Goal: Check status: Check status

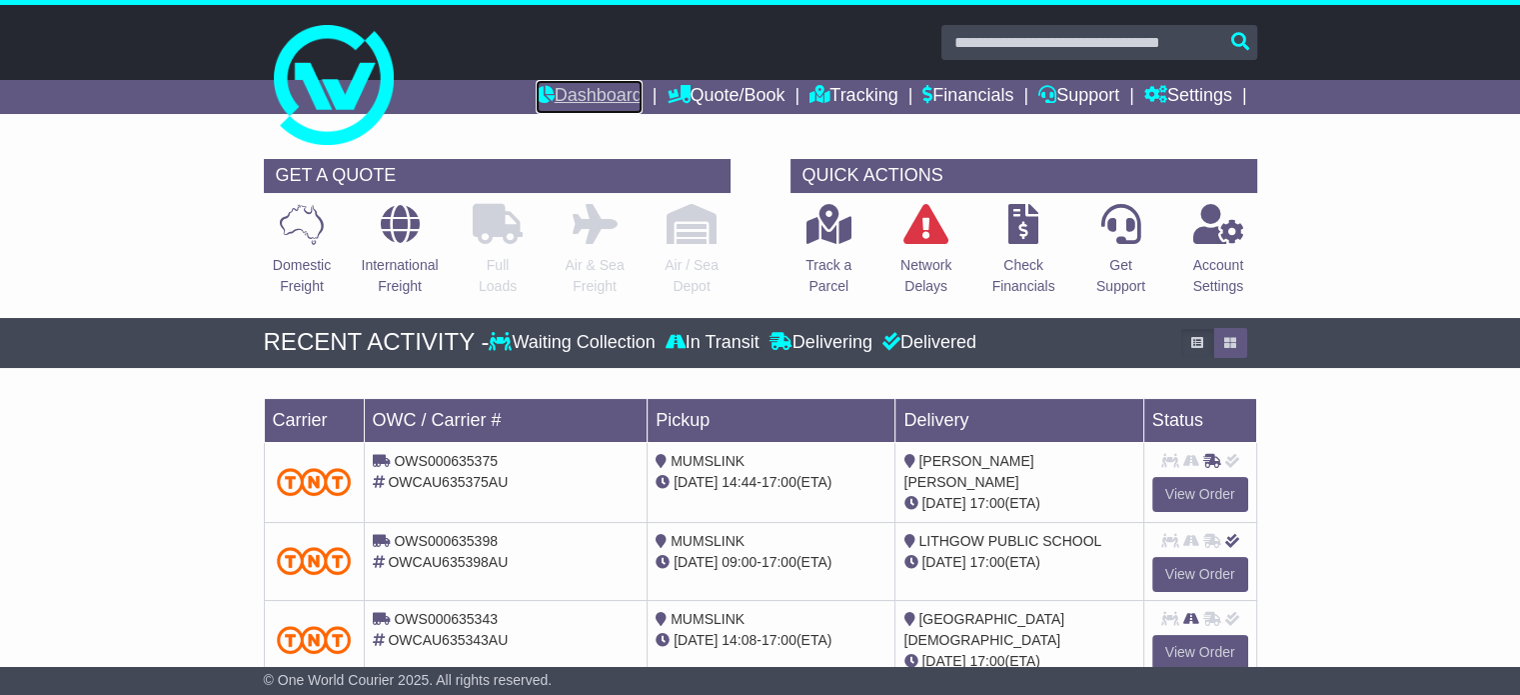
click at [615, 91] on link "Dashboard" at bounding box center [589, 97] width 107 height 34
click at [598, 335] on div "Waiting Collection" at bounding box center [574, 343] width 171 height 22
click at [578, 339] on div "Waiting Collection" at bounding box center [574, 343] width 171 height 22
click at [887, 94] on link "Tracking" at bounding box center [854, 97] width 88 height 34
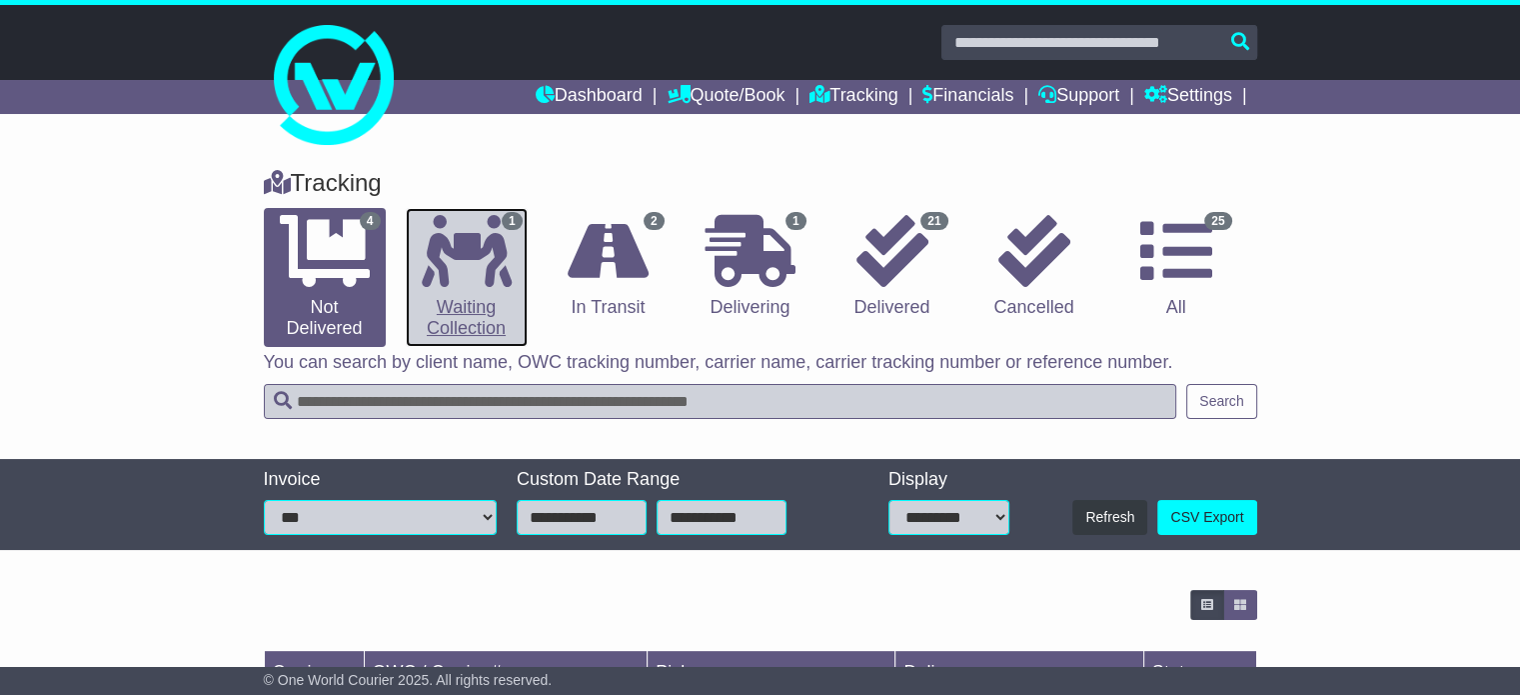
click at [472, 292] on link "1 Waiting Collection" at bounding box center [467, 277] width 122 height 139
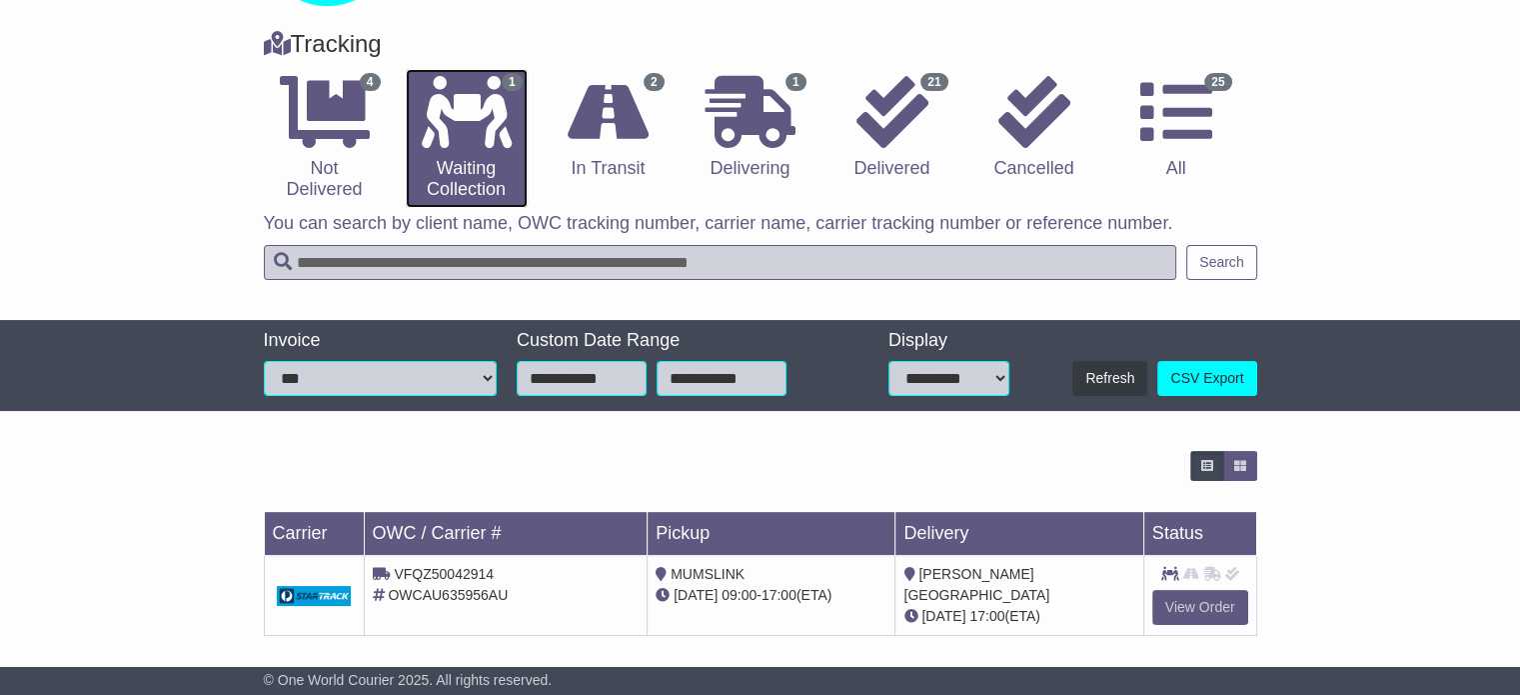
scroll to position [147, 0]
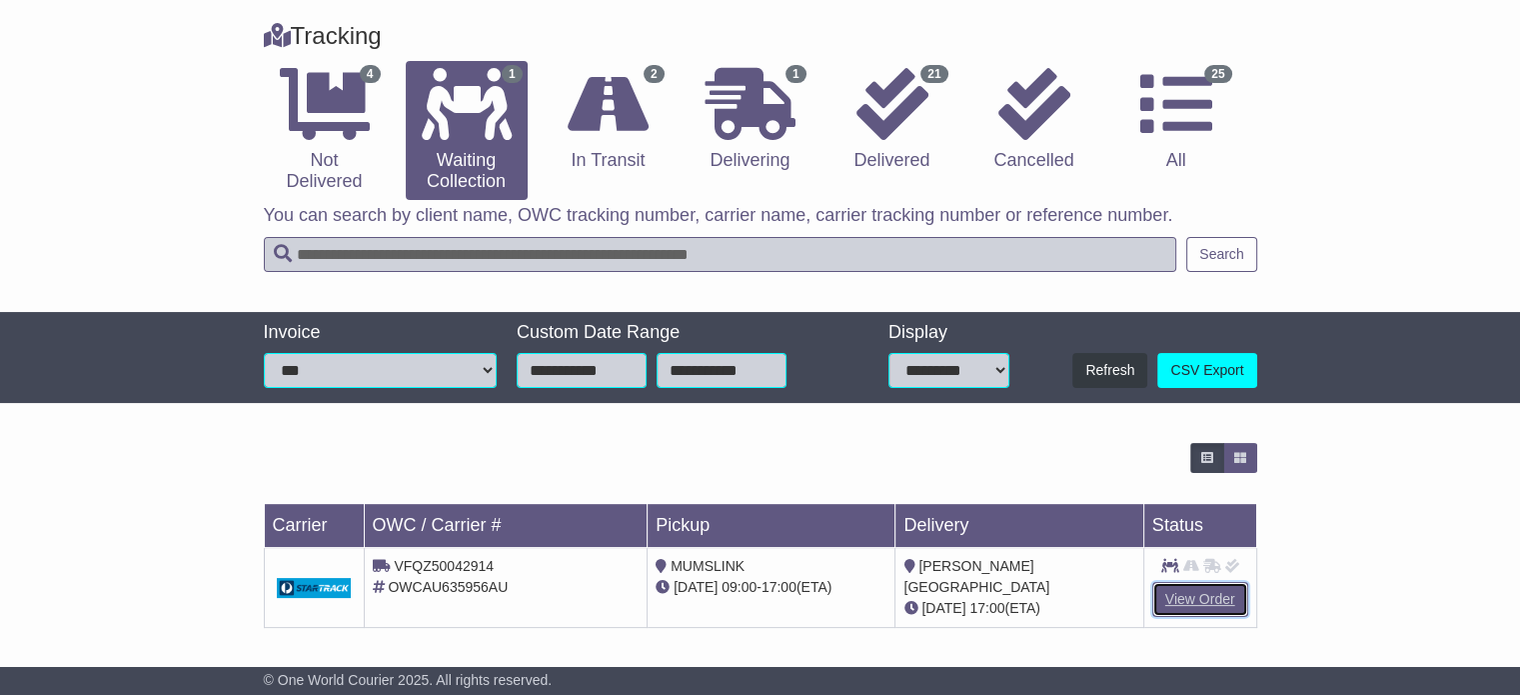
click at [1192, 595] on link "View Order" at bounding box center [1200, 599] width 96 height 35
